Goal: Task Accomplishment & Management: Use online tool/utility

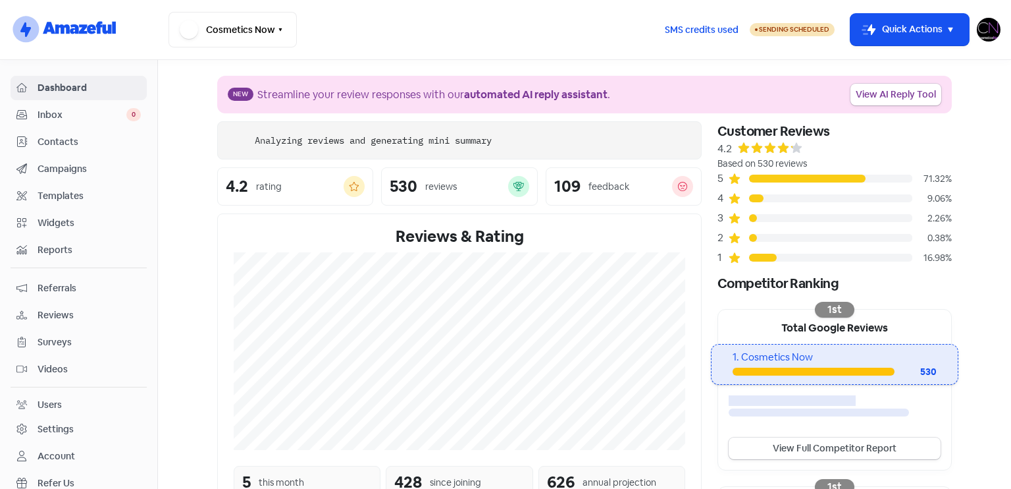
click at [80, 312] on span "Reviews" at bounding box center [89, 315] width 103 height 14
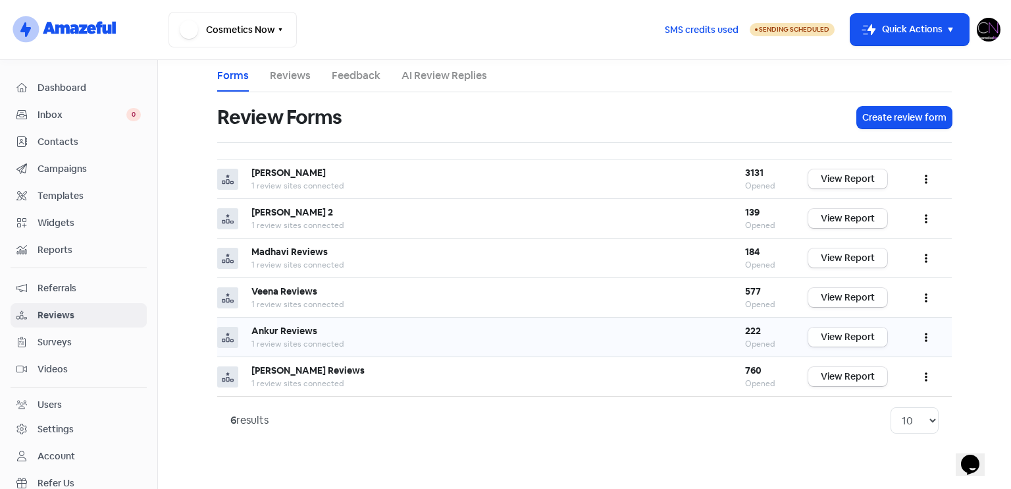
click at [864, 331] on link "View Report" at bounding box center [848, 336] width 79 height 19
